Goal: Transaction & Acquisition: Book appointment/travel/reservation

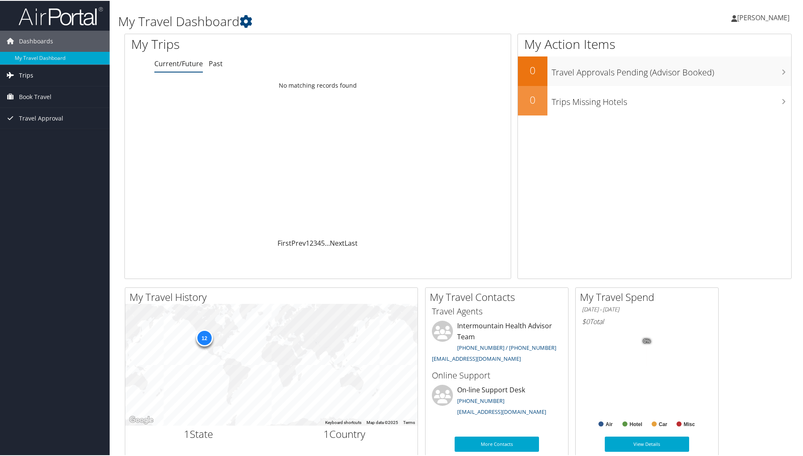
click at [27, 76] on span "Trips" at bounding box center [26, 74] width 14 height 21
click at [32, 132] on span "Book Travel" at bounding box center [35, 134] width 32 height 21
click at [35, 175] on link "Book/Manage Online Trips" at bounding box center [55, 176] width 110 height 13
